Goal: Task Accomplishment & Management: Manage account settings

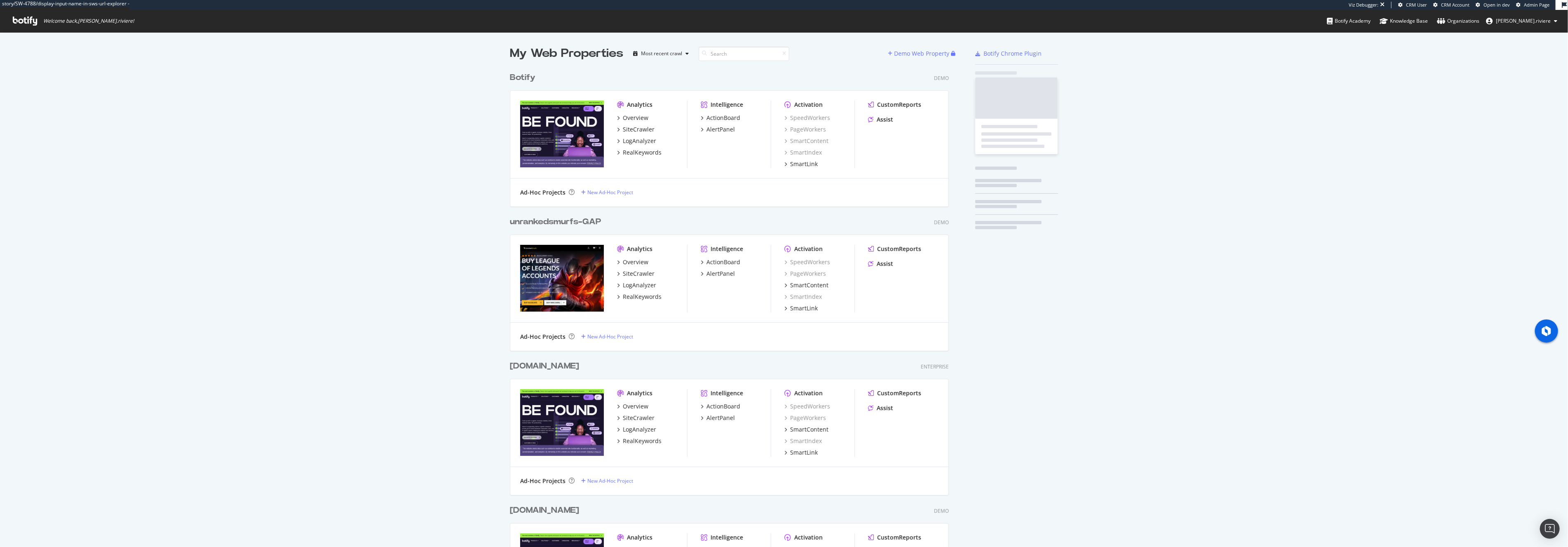
scroll to position [2155, 446]
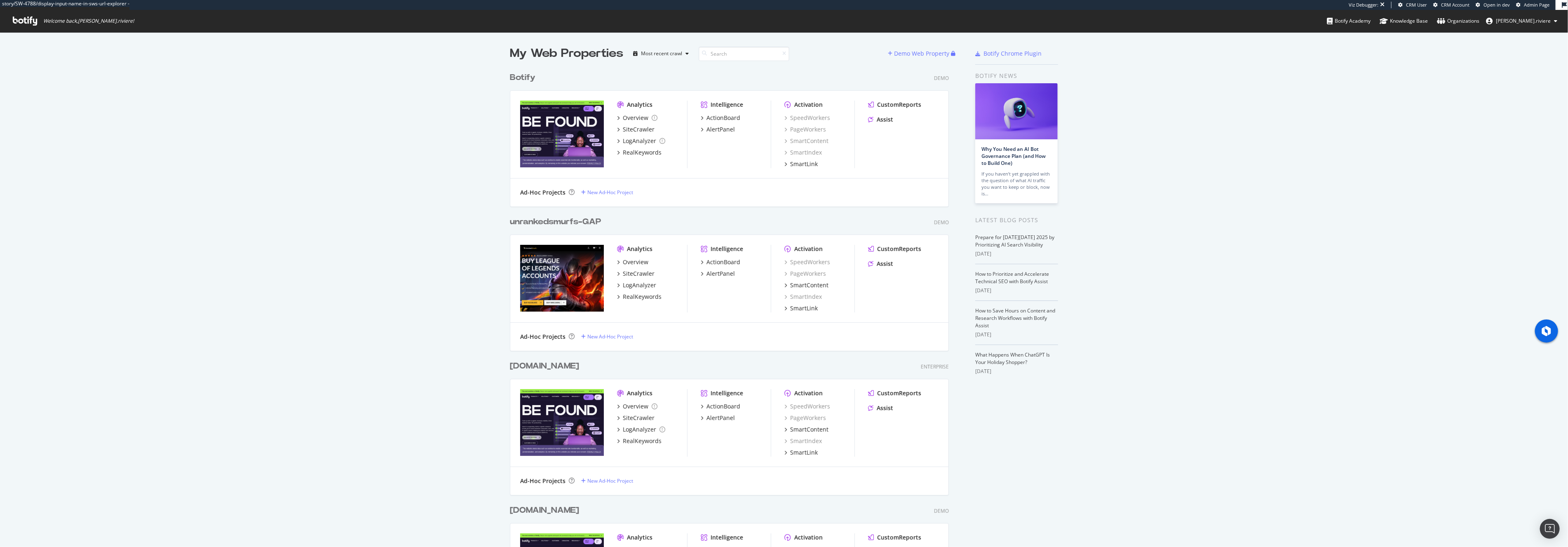
click at [1538, 18] on span "[PERSON_NAME].riviere" at bounding box center [1523, 21] width 55 height 7
click at [1527, 38] on link "Edit Profile" at bounding box center [1524, 38] width 79 height 12
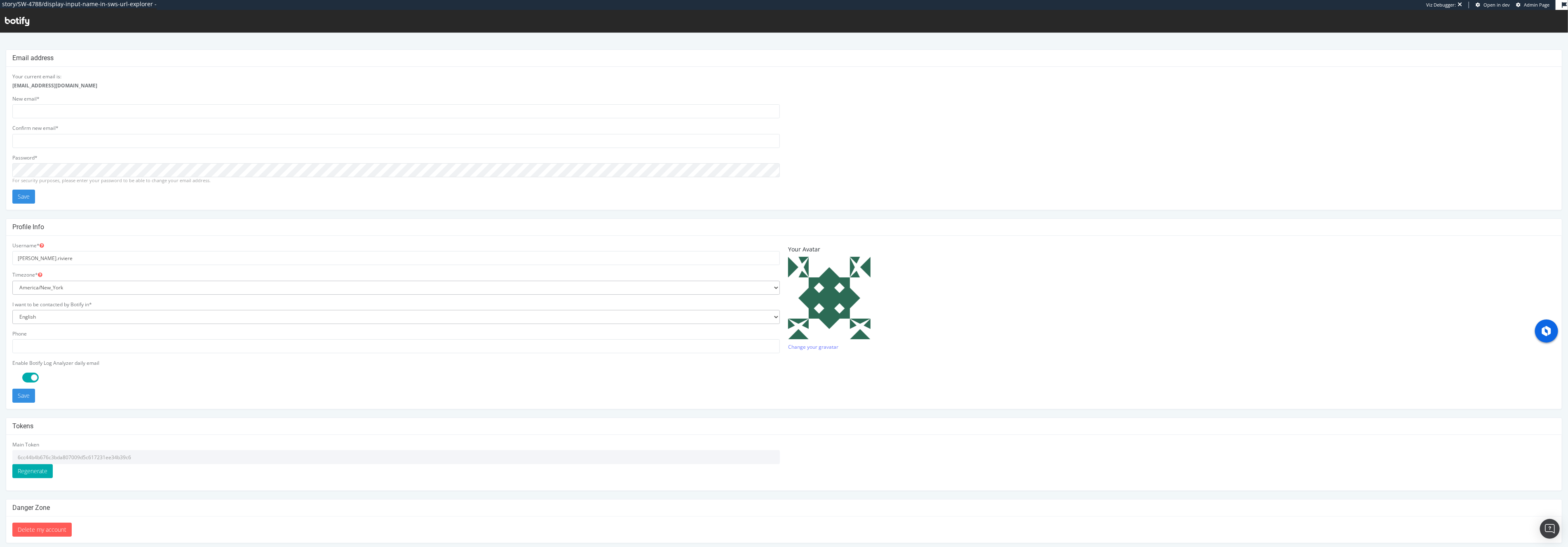
click at [103, 457] on input "6cc44b4b676c3bda807009d5c617231ee34b39c6" at bounding box center [396, 456] width 768 height 14
click at [123, 445] on div "Main Token 6cc44b4b676c3bda807009d5c617231ee34b39c6 Regenerate" at bounding box center [396, 459] width 768 height 37
